Goal: Task Accomplishment & Management: Use online tool/utility

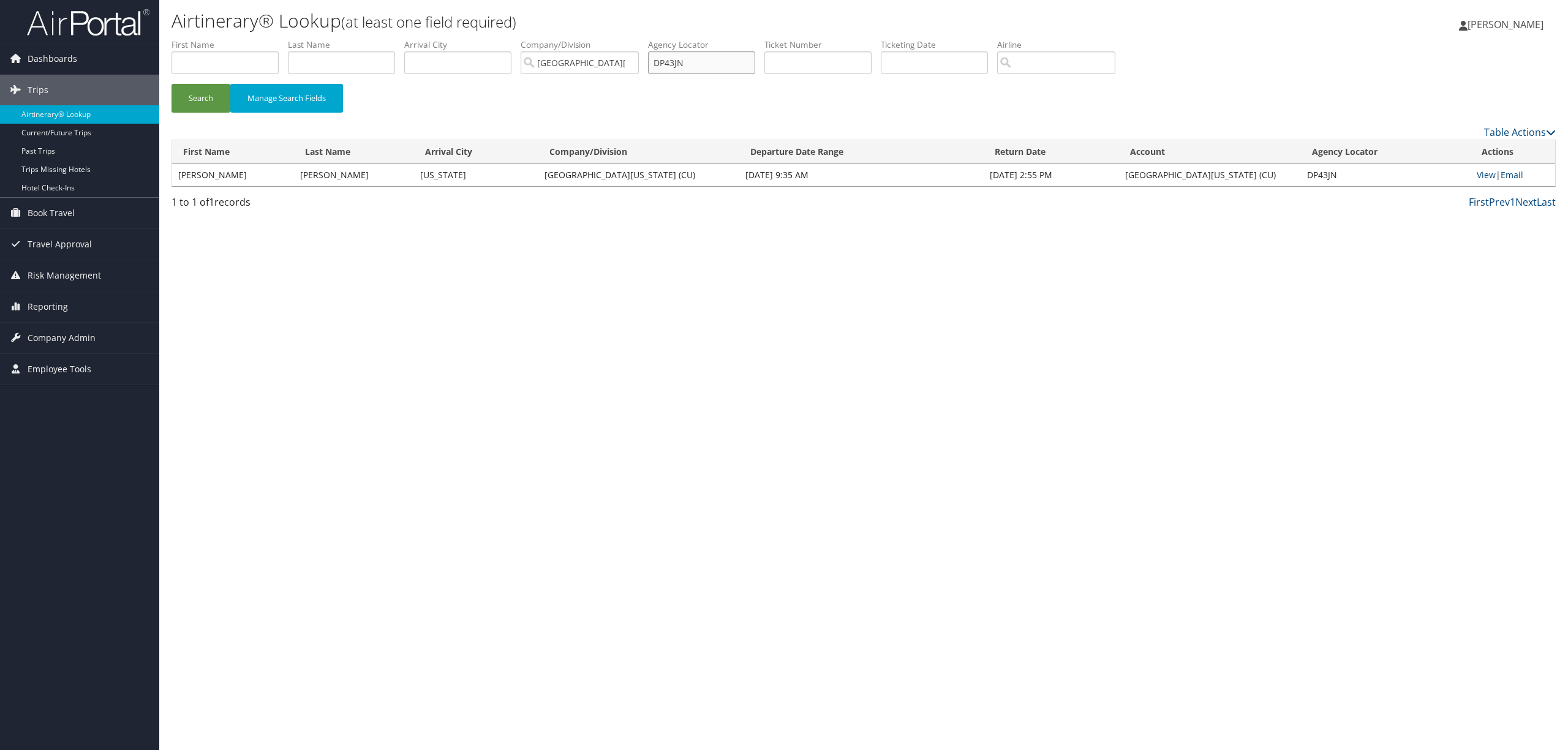
drag, startPoint x: 713, startPoint y: 65, endPoint x: 577, endPoint y: 56, distance: 136.3
click at [577, 38] on ul "First Name Last Name Departure City Arrival City Company/Division [GEOGRAPHIC_D…" at bounding box center [864, 38] width 1384 height 0
type input "DD9ql2"
click at [172, 84] on button "Search" at bounding box center [201, 98] width 59 height 29
click at [1512, 172] on link "Email" at bounding box center [1512, 175] width 23 height 12
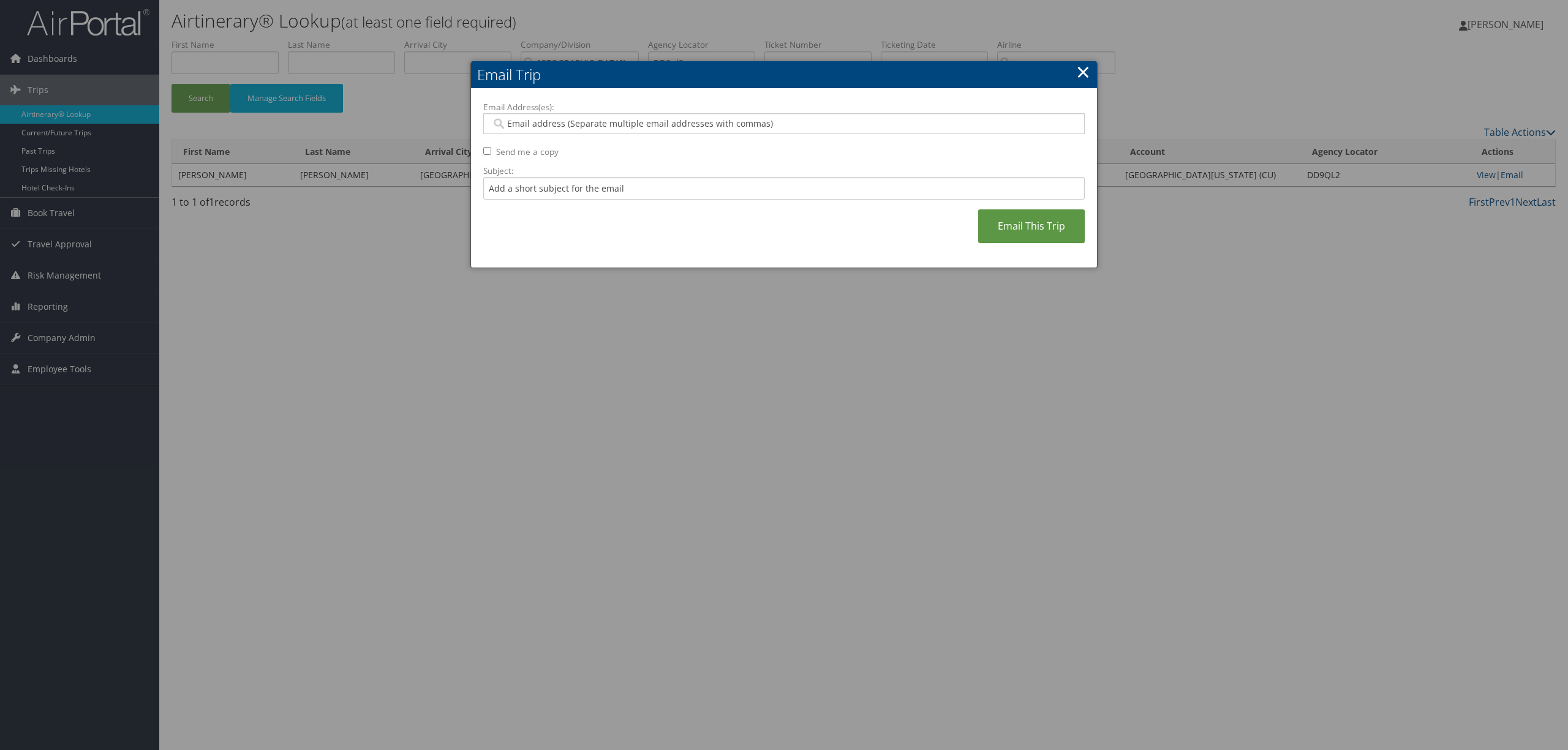
click at [865, 126] on input "Email Address(es):" at bounding box center [783, 124] width 584 height 13
paste input "[EMAIL_ADDRESS][PERSON_NAME][US_STATE][DOMAIN_NAME]"
type input "[EMAIL_ADDRESS][PERSON_NAME][US_STATE][DOMAIN_NAME]"
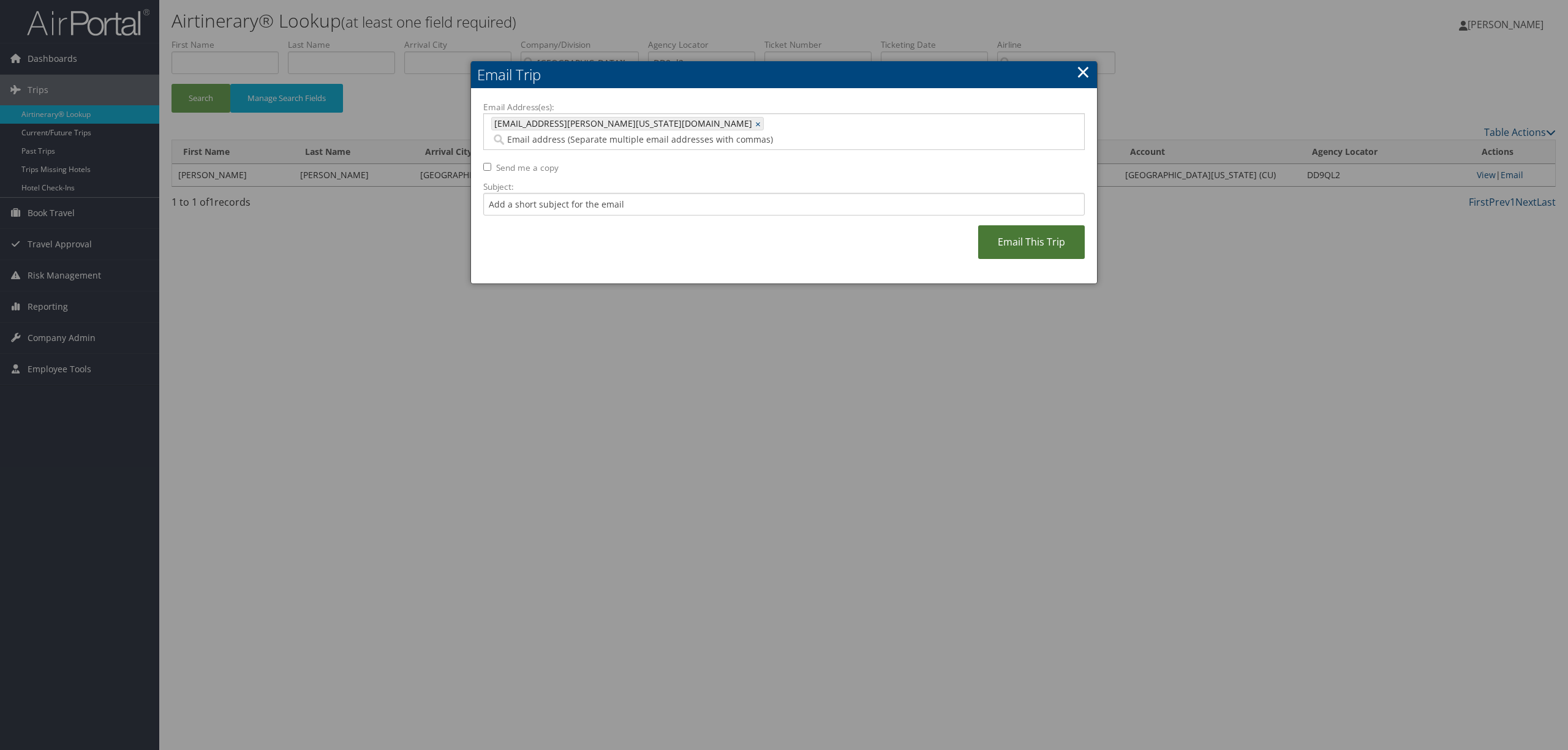
click at [1022, 230] on link "Email This Trip" at bounding box center [1031, 241] width 107 height 33
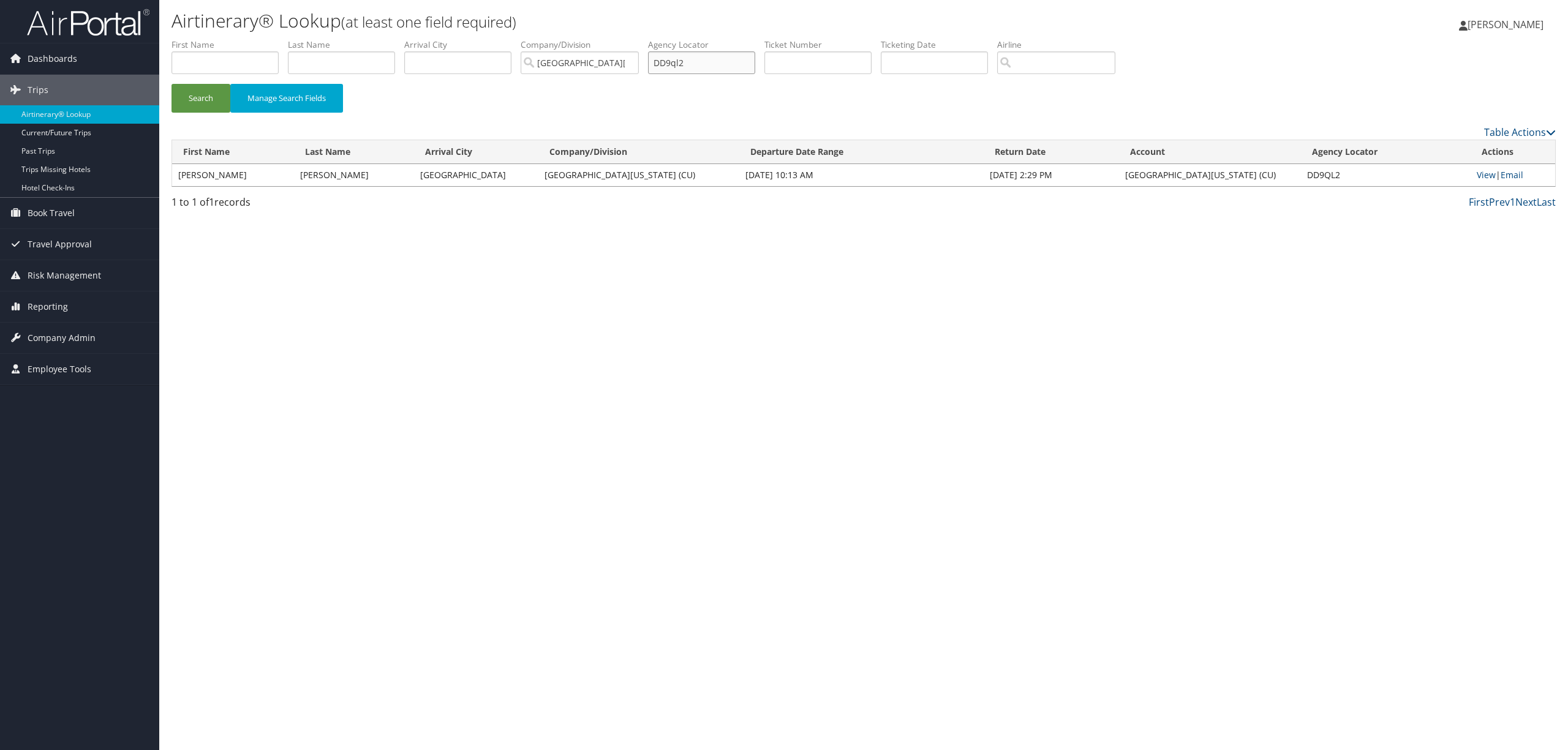
drag, startPoint x: 723, startPoint y: 58, endPoint x: 508, endPoint y: 64, distance: 215.1
click at [508, 38] on ul "First Name Last Name Departure City Arrival City Company/Division [GEOGRAPHIC_D…" at bounding box center [864, 38] width 1384 height 0
type input "dg7kf1"
click at [172, 84] on button "Search" at bounding box center [201, 98] width 59 height 29
click at [1507, 173] on link "Email" at bounding box center [1512, 175] width 23 height 12
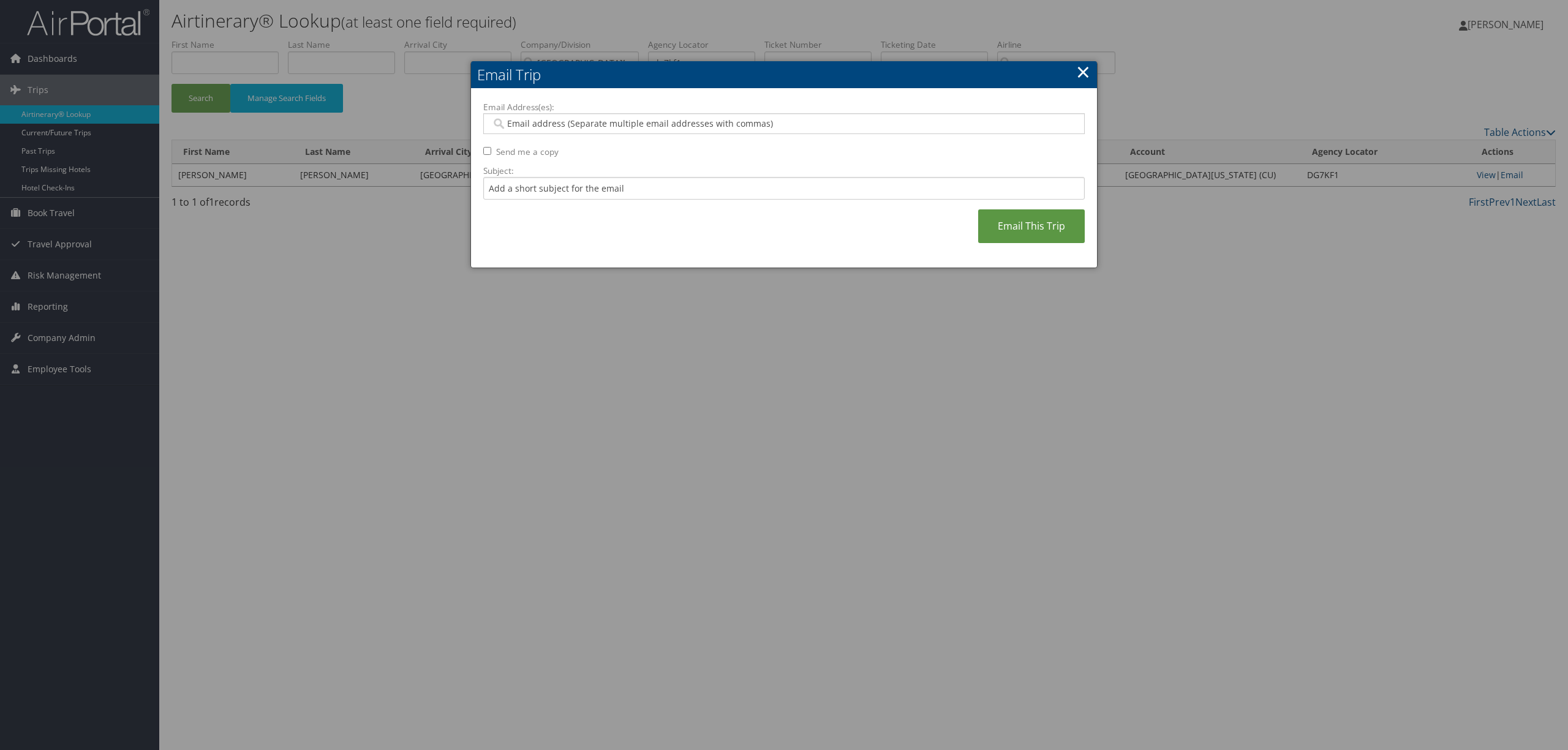
click at [590, 126] on input "Email Address(es):" at bounding box center [783, 124] width 584 height 13
paste input "[EMAIL_ADDRESS][PERSON_NAME][US_STATE][DOMAIN_NAME]"
type input "[EMAIL_ADDRESS][PERSON_NAME][US_STATE][DOMAIN_NAME]"
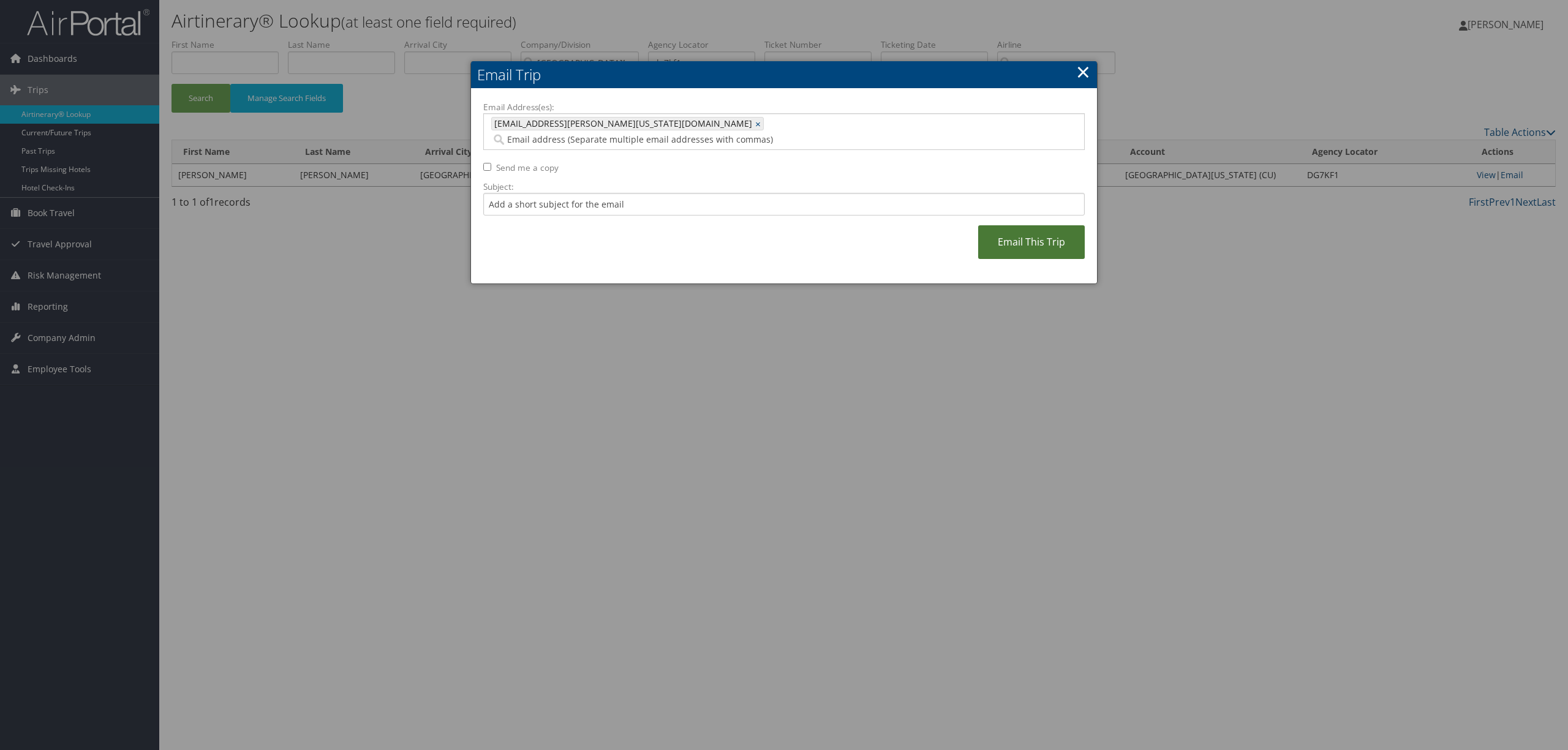
click at [1003, 226] on link "Email This Trip" at bounding box center [1031, 241] width 107 height 33
